Goal: Task Accomplishment & Management: Manage account settings

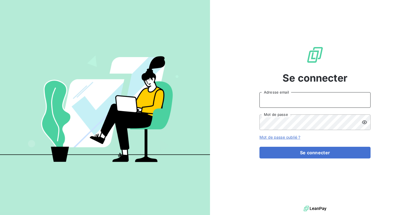
click at [286, 98] on input "Adresse email" at bounding box center [315, 100] width 111 height 16
type input "admin@ripoche"
click at [260, 147] on button "Se connecter" at bounding box center [315, 153] width 111 height 12
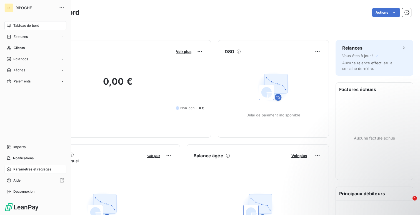
click at [10, 169] on icon at bounding box center [9, 169] width 4 height 4
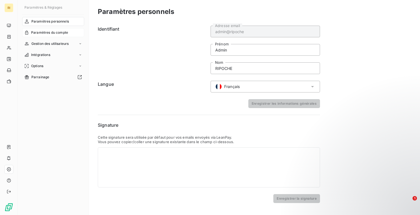
click at [50, 36] on div "Paramètres du compte" at bounding box center [53, 32] width 62 height 9
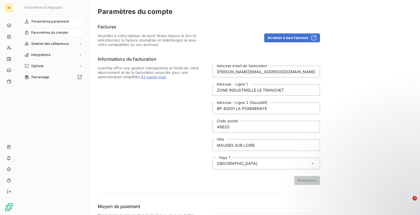
click at [51, 25] on div "Paramètres personnels" at bounding box center [53, 21] width 62 height 9
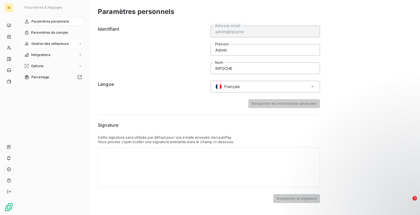
click at [47, 41] on span "Gestion des utilisateurs" at bounding box center [50, 43] width 38 height 5
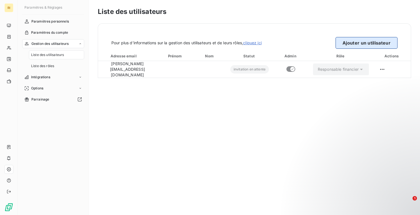
click at [372, 43] on button "Ajouter un utilisateur" at bounding box center [367, 43] width 62 height 12
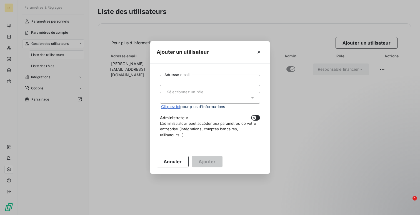
click at [184, 82] on input "Adresse email" at bounding box center [210, 81] width 100 height 12
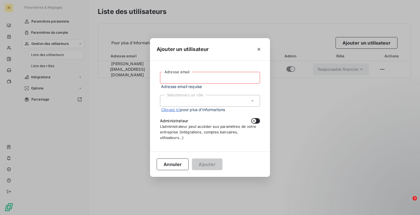
paste input "[PERSON_NAME][EMAIL_ADDRESS][DOMAIN_NAME]"
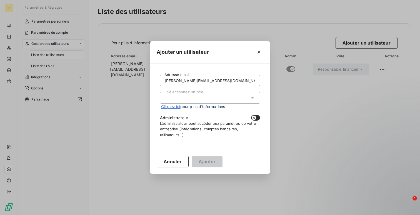
type input "antoine.g@transports-jolival.com"
click at [203, 93] on div "Sélectionnez un rôle" at bounding box center [210, 98] width 100 height 12
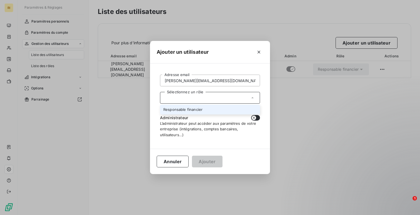
click at [202, 113] on li "Responsable financier" at bounding box center [210, 110] width 100 height 10
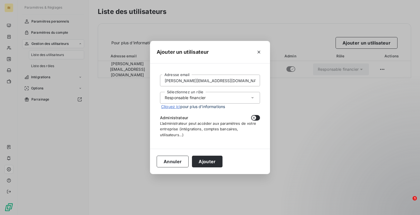
click at [252, 116] on icon "button" at bounding box center [254, 117] width 4 height 4
checkbox input "true"
click at [205, 160] on button "Ajouter" at bounding box center [207, 161] width 30 height 12
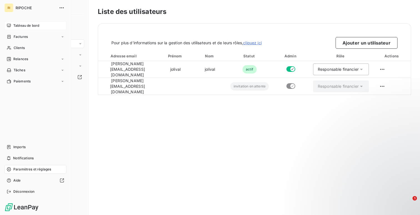
click at [7, 28] on div "Tableau de bord" at bounding box center [35, 25] width 62 height 9
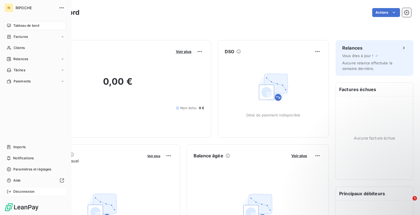
click at [43, 188] on div "Déconnexion" at bounding box center [35, 191] width 62 height 9
